Goal: Find specific page/section: Find specific page/section

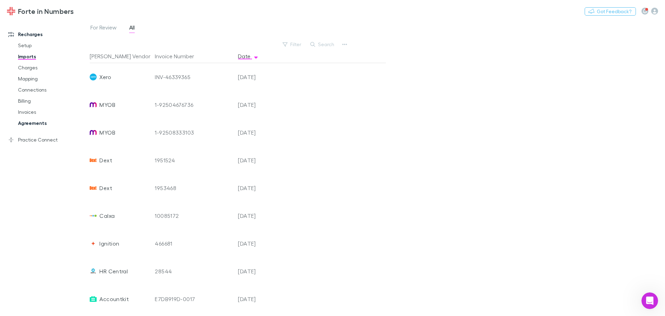
scroll to position [502, 0]
click at [29, 78] on link "Mapping" at bounding box center [52, 78] width 82 height 11
